Goal: Information Seeking & Learning: Understand process/instructions

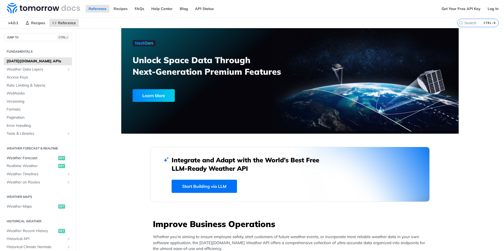
click at [24, 157] on span "Weather Forecast" at bounding box center [32, 158] width 50 height 5
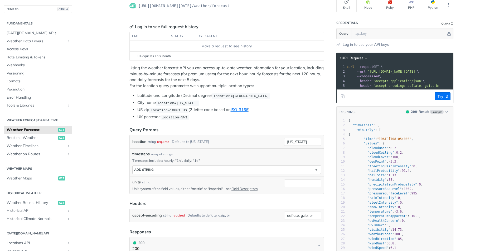
scroll to position [26, 0]
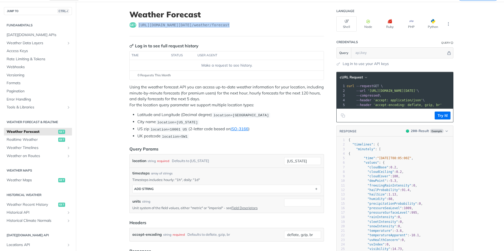
drag, startPoint x: 224, startPoint y: 24, endPoint x: 135, endPoint y: 28, distance: 89.1
click at [135, 28] on header "Weather Forecast get [URL][DOMAIN_NAME][DATE] /weather/forecast" at bounding box center [226, 23] width 194 height 27
copy span "[URL][DOMAIN_NAME][DATE] /weather/forecast"
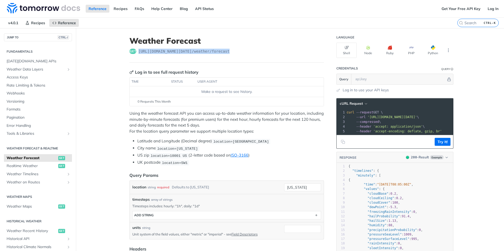
click at [271, 48] on header "Weather Forecast get [URL][DOMAIN_NAME][DATE] /weather/forecast" at bounding box center [226, 49] width 194 height 27
click at [31, 85] on span "Rate Limiting & Tokens" at bounding box center [39, 85] width 64 height 5
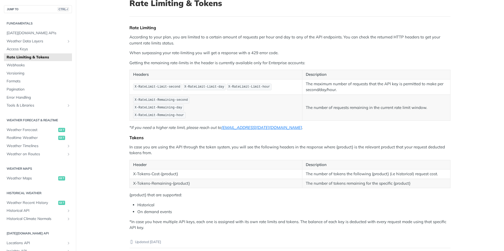
scroll to position [26, 0]
